Goal: Information Seeking & Learning: Check status

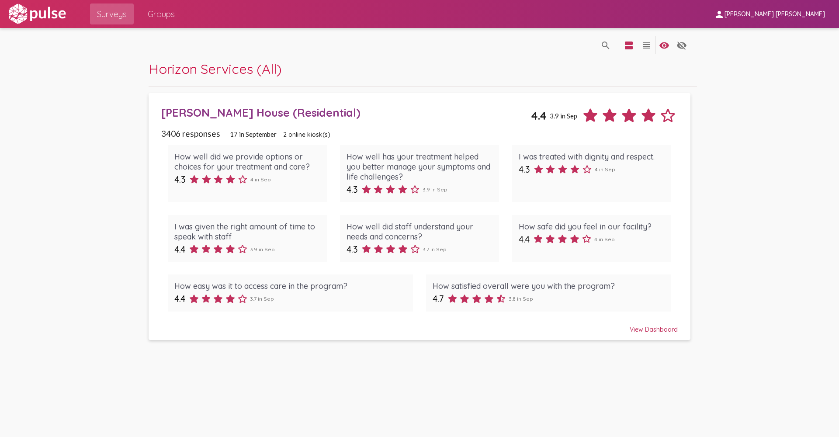
click at [661, 332] on div "View Dashboard" at bounding box center [419, 326] width 517 height 16
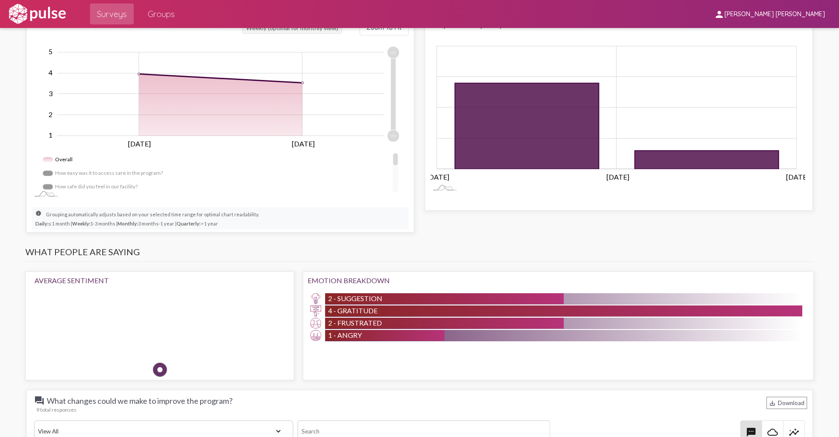
scroll to position [831, 0]
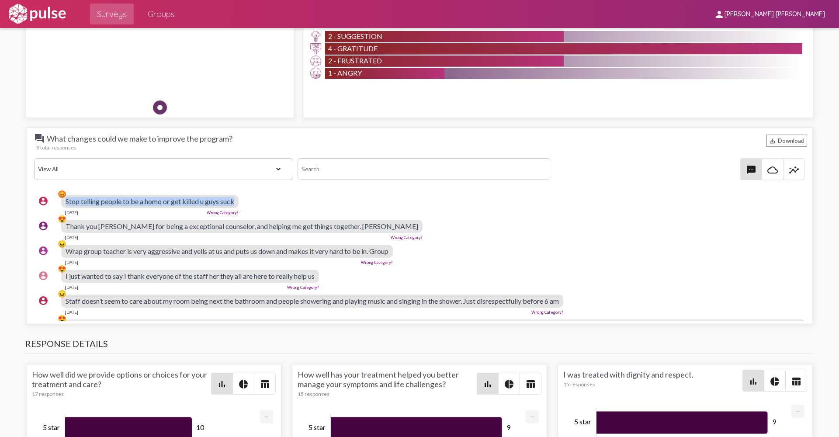
drag, startPoint x: 235, startPoint y: 202, endPoint x: 63, endPoint y: 201, distance: 172.3
click at [63, 201] on div "account_circle 😡 Stop telling people to be a homo or get killed u guys suck [DA…" at bounding box center [422, 205] width 776 height 28
click at [292, 174] on div "View All Positive Neutral Negative Happy Meh Suggestions Angry Disgust Sadness …" at bounding box center [420, 169] width 776 height 22
click at [33, 161] on div "View All Positive Neutral Negative Happy Meh Suggestions Angry Disgust Sadness …" at bounding box center [420, 169] width 776 height 22
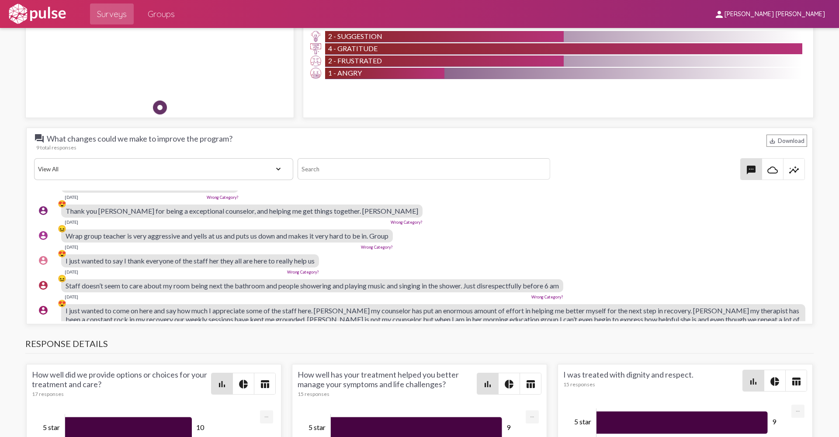
scroll to position [0, 0]
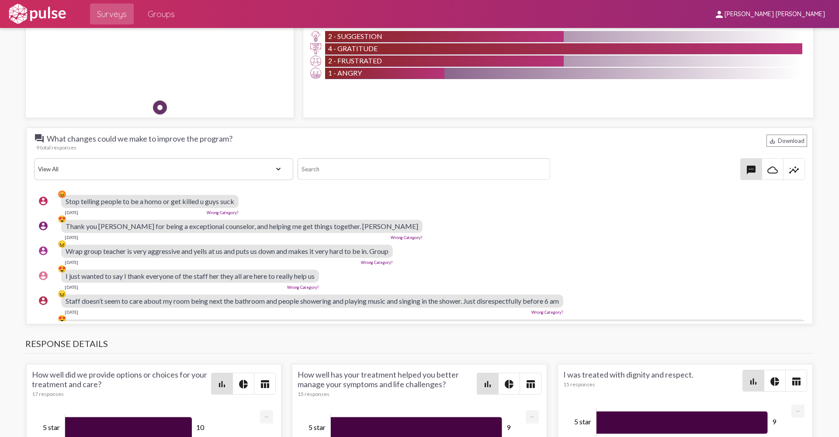
click at [445, 201] on div "account_circle 😡 Stop telling people to be a homo or get killed u guys suck [DA…" at bounding box center [422, 205] width 776 height 28
drag, startPoint x: 72, startPoint y: 200, endPoint x: 64, endPoint y: 195, distance: 9.7
click at [64, 195] on div "account_circle 😡 Stop telling people to be a homo or get killed u guys suck [DA…" at bounding box center [422, 205] width 776 height 28
drag, startPoint x: 64, startPoint y: 195, endPoint x: 59, endPoint y: 193, distance: 5.4
click at [59, 193] on div "😡" at bounding box center [62, 194] width 9 height 9
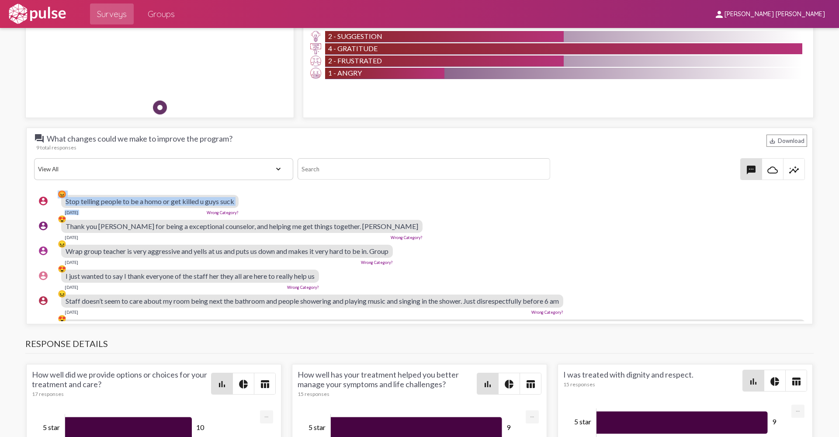
drag, startPoint x: 56, startPoint y: 194, endPoint x: 171, endPoint y: 211, distance: 117.1
click at [171, 211] on div "account_circle 😡 Stop telling people to be a homo or get killed u guys suck [DA…" at bounding box center [422, 205] width 776 height 28
drag, startPoint x: 171, startPoint y: 211, endPoint x: 75, endPoint y: 197, distance: 97.1
click at [75, 197] on span "Stop telling people to be a homo or get killed u guys suck" at bounding box center [150, 201] width 169 height 8
